Goal: Task Accomplishment & Management: Manage account settings

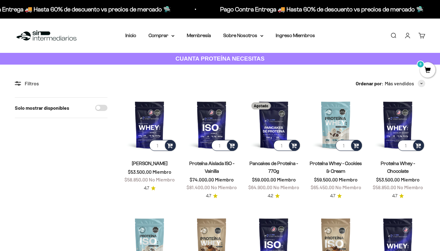
click at [406, 38] on link "Iniciar sesión" at bounding box center [407, 35] width 7 height 7
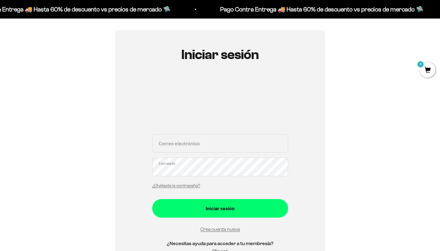
scroll to position [67, 0]
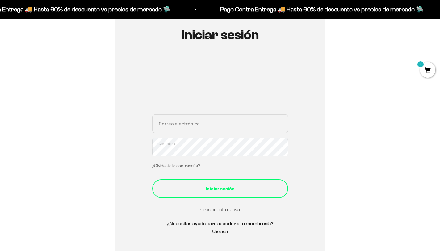
type input "maferodriguez90@gmail.com"
click at [215, 190] on div "Iniciar sesión" at bounding box center [220, 188] width 111 height 8
